Goal: Go to known website: Go to known website

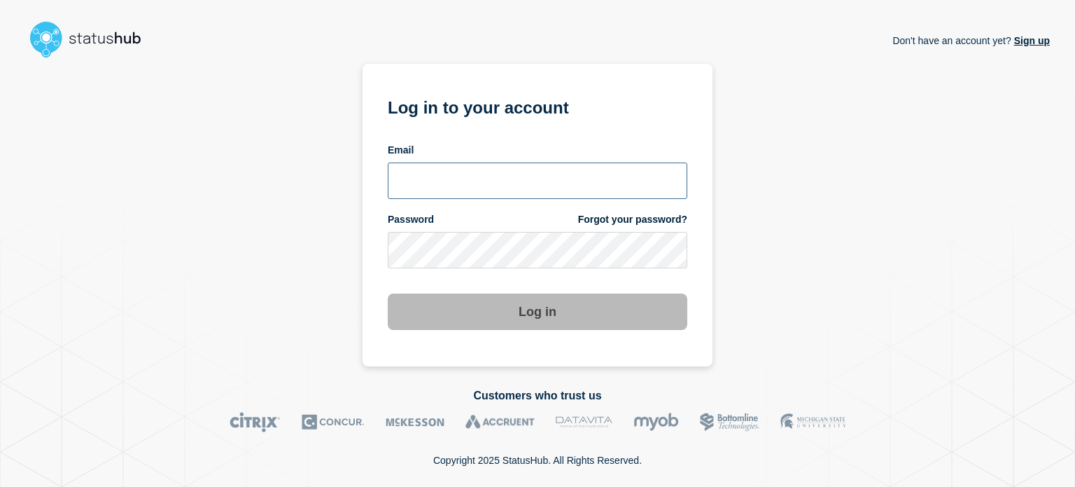
type input "xandra.martens@conexon.us"
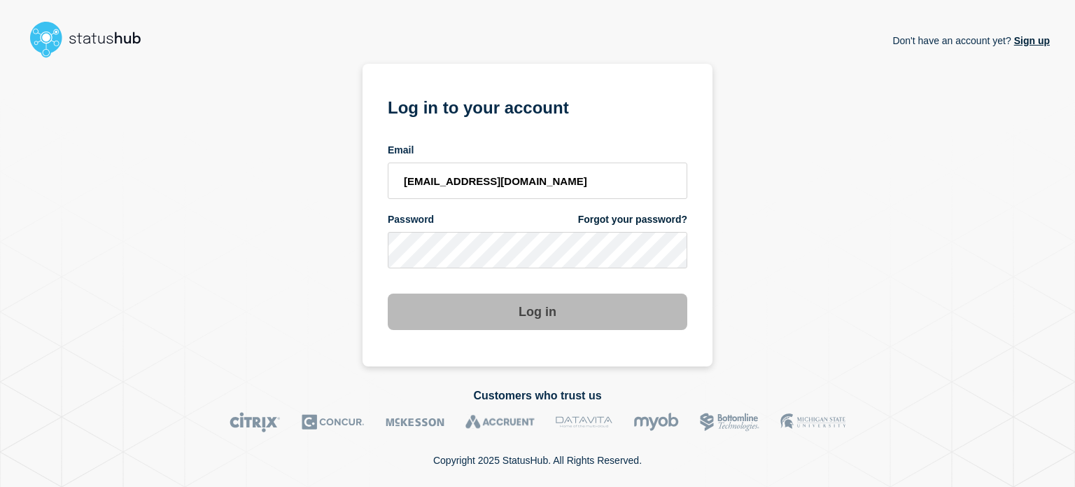
click at [526, 326] on button "Log in" at bounding box center [538, 311] width 300 height 36
